Goal: Information Seeking & Learning: Compare options

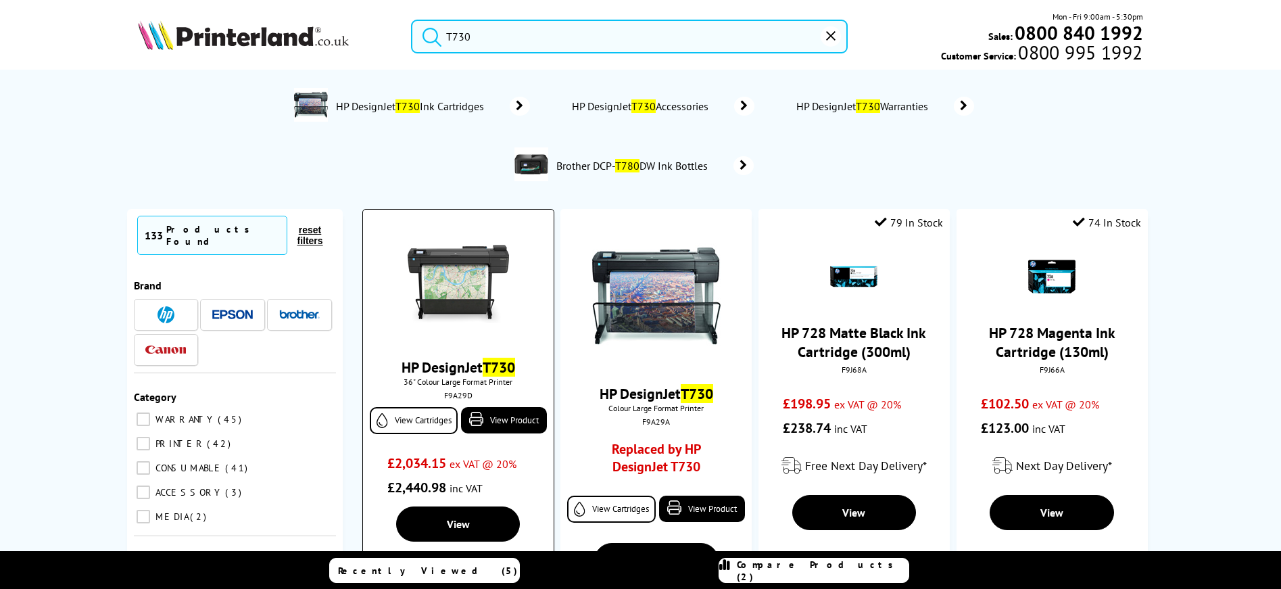
click at [421, 264] on img at bounding box center [457, 283] width 101 height 101
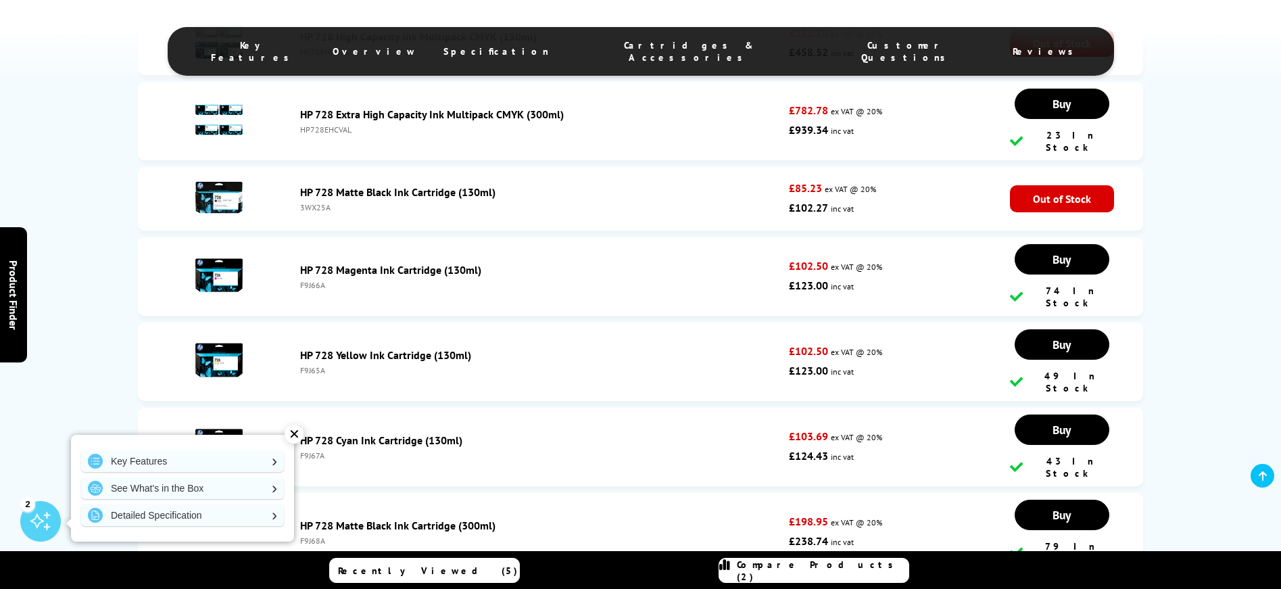
scroll to position [2185, 0]
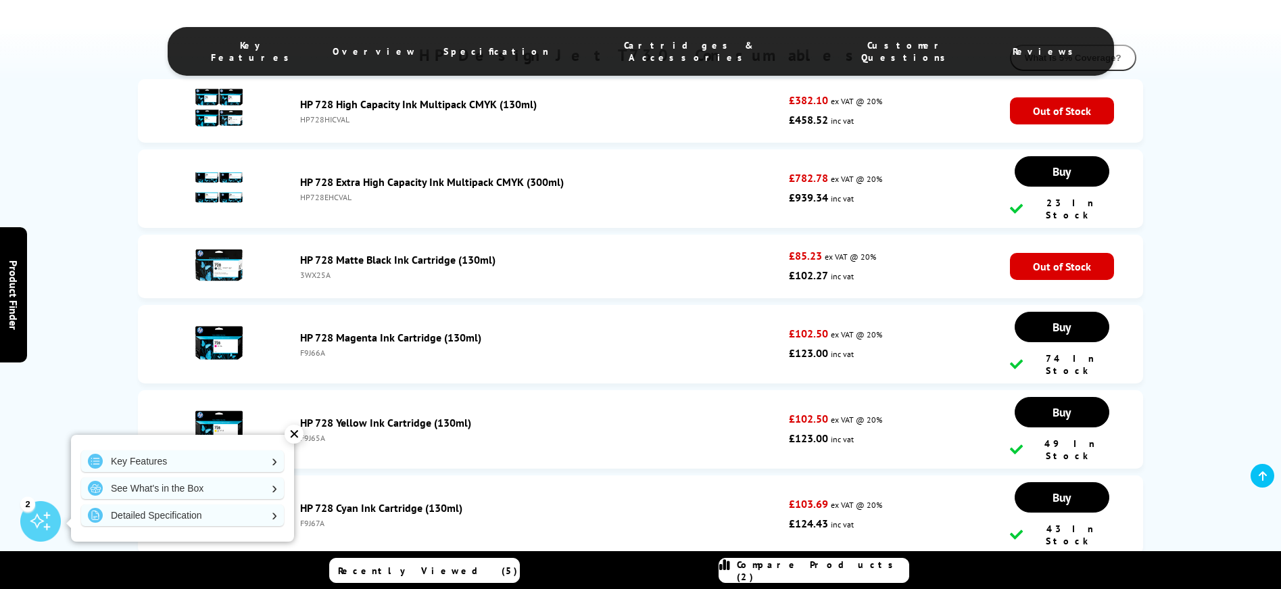
drag, startPoint x: 299, startPoint y: 267, endPoint x: 332, endPoint y: 263, distance: 33.4
click at [332, 263] on div "HP 728 Matte Black Ink Cartridge (130ml) 3WX25A" at bounding box center [540, 266] width 495 height 27
copy div "3WX25A"
